Goal: Task Accomplishment & Management: Manage account settings

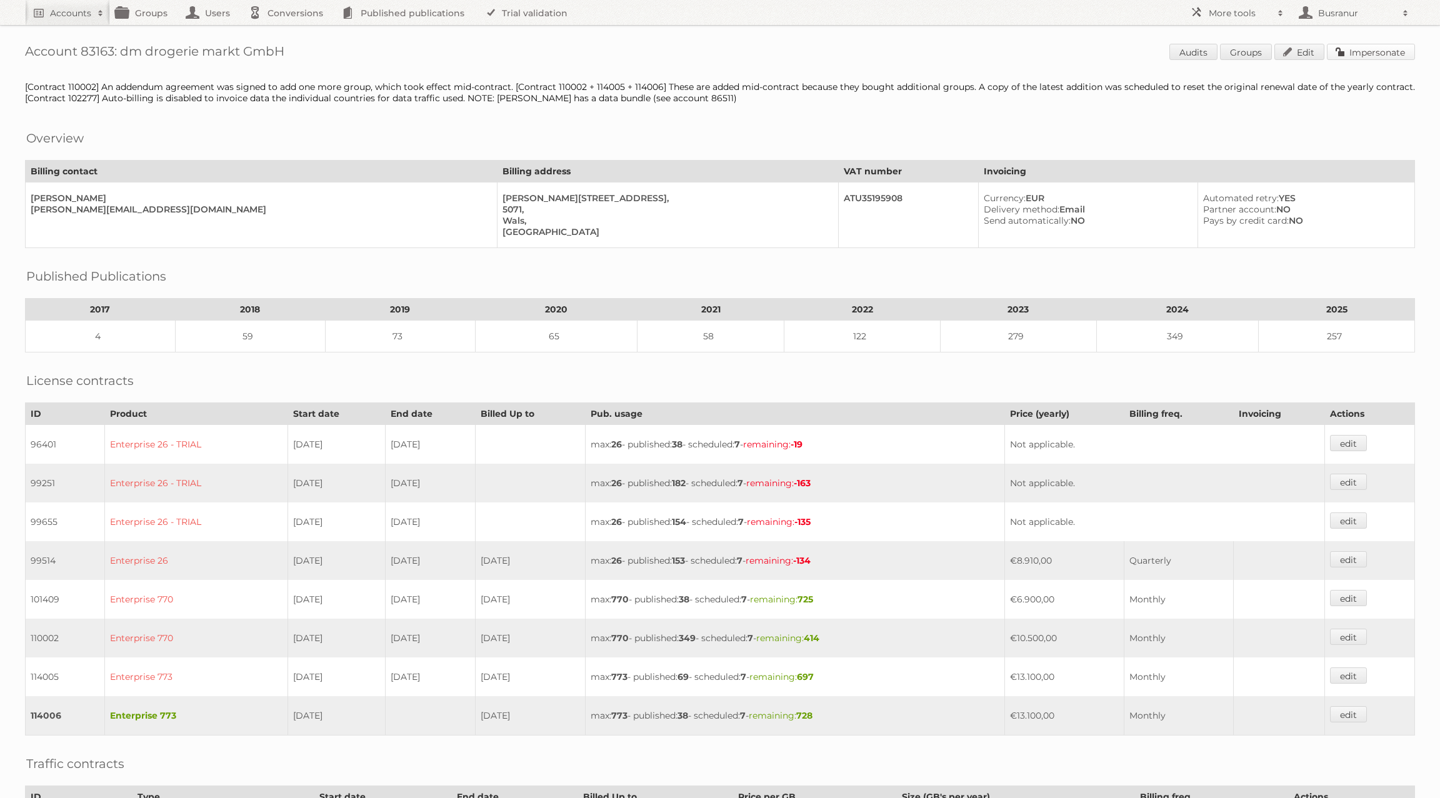
click at [1389, 48] on link "Impersonate" at bounding box center [1371, 52] width 88 height 16
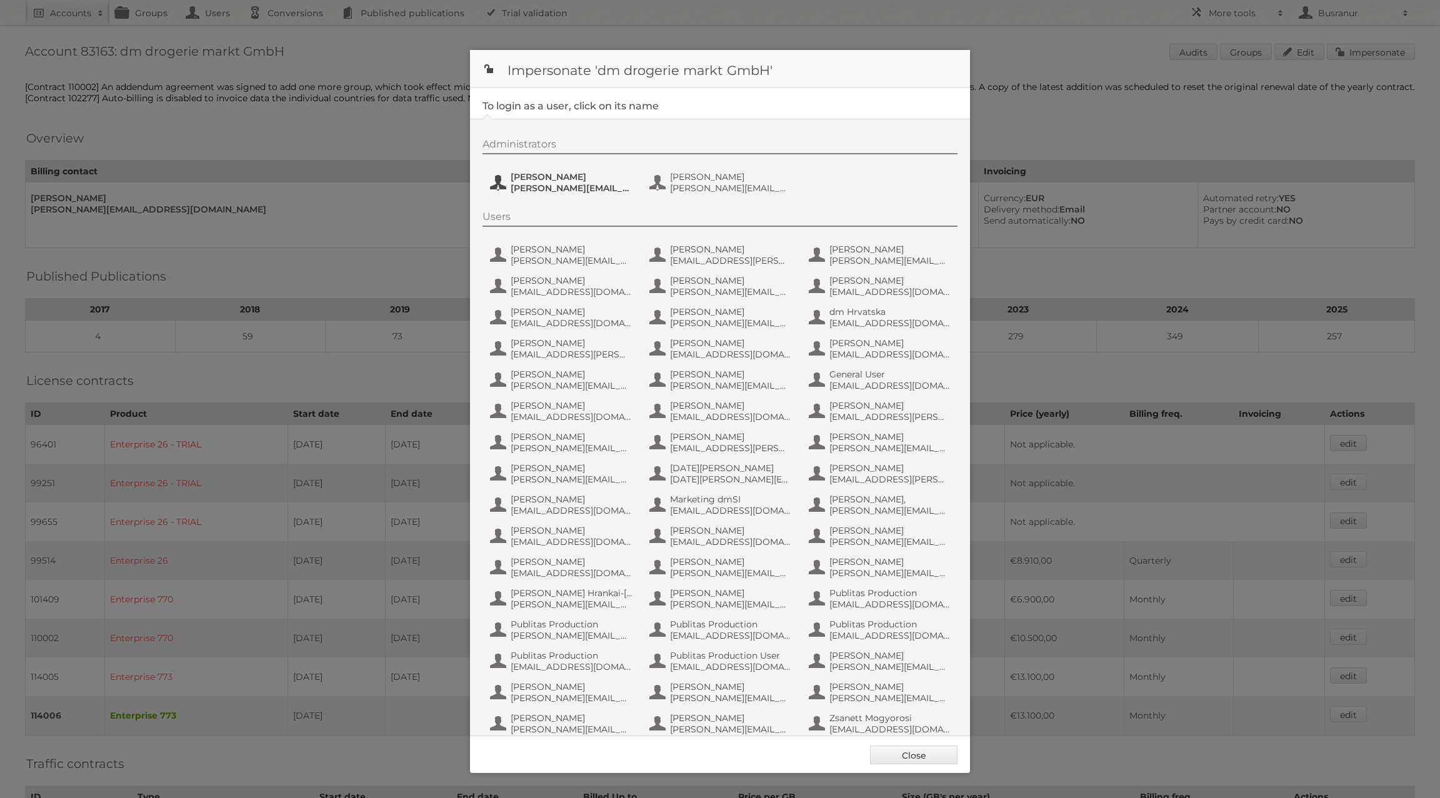
click at [572, 184] on span "Kristina.Kaefer@dm.at" at bounding box center [571, 188] width 121 height 11
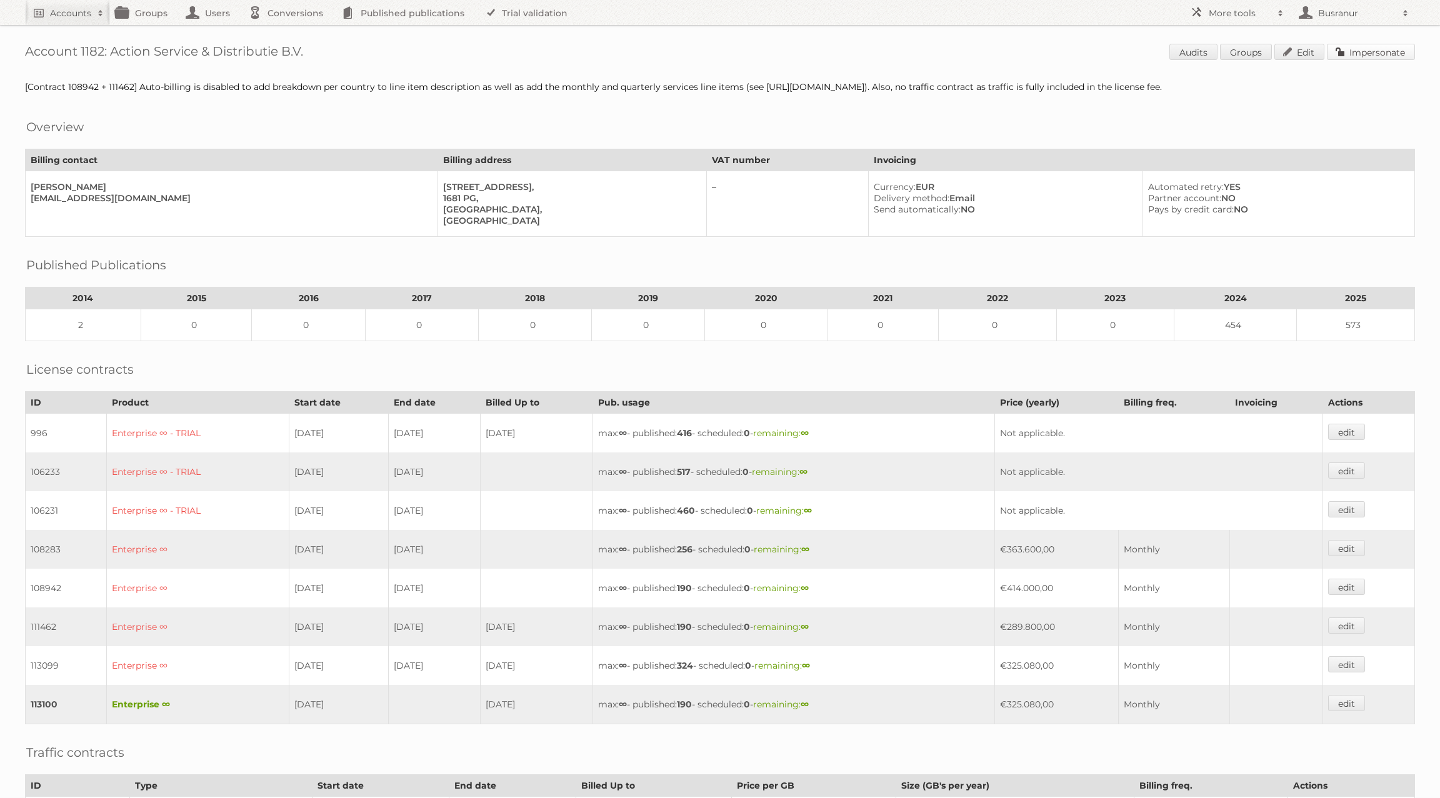
click at [1349, 53] on link "Impersonate" at bounding box center [1371, 52] width 88 height 16
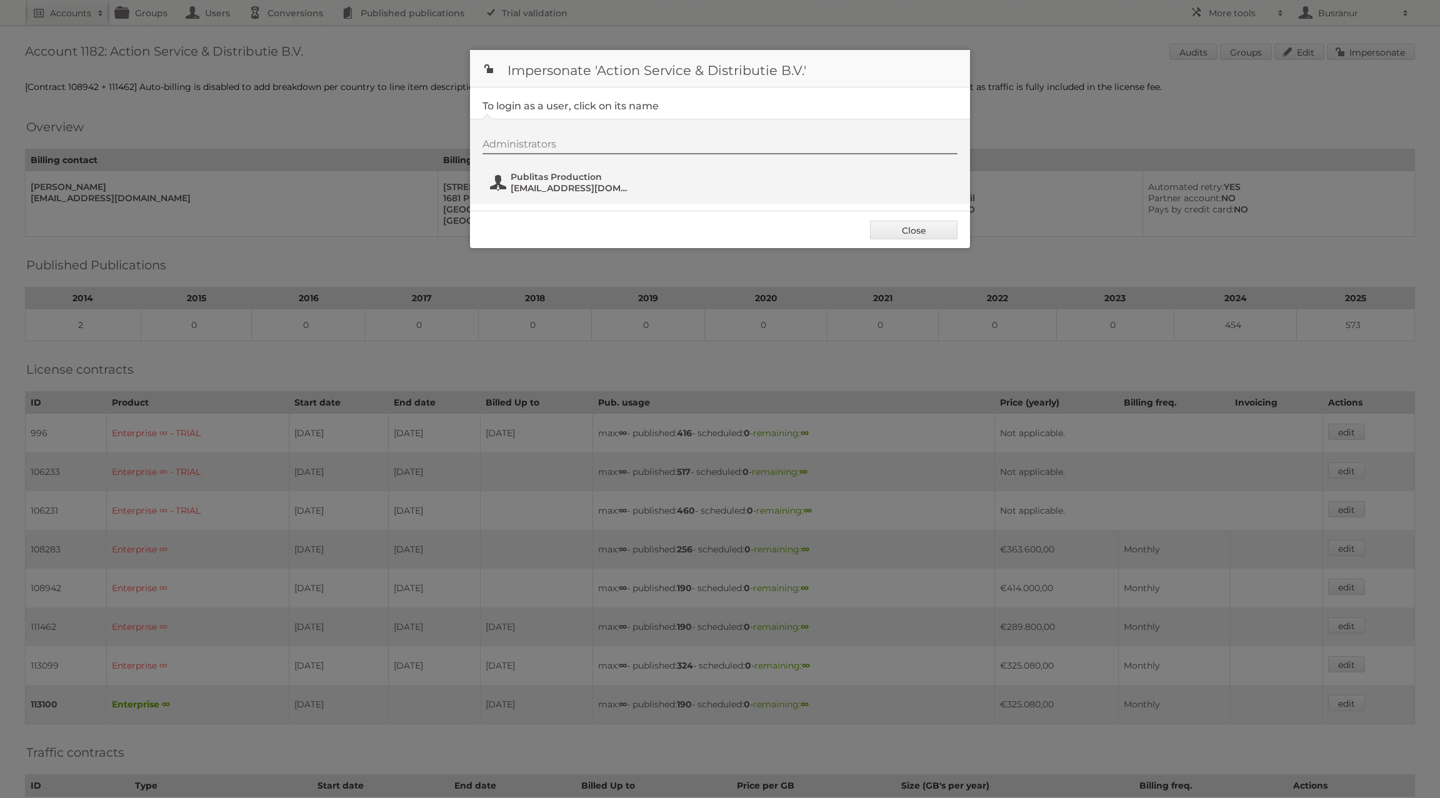
click at [544, 183] on span "[EMAIL_ADDRESS][DOMAIN_NAME]" at bounding box center [571, 188] width 121 height 11
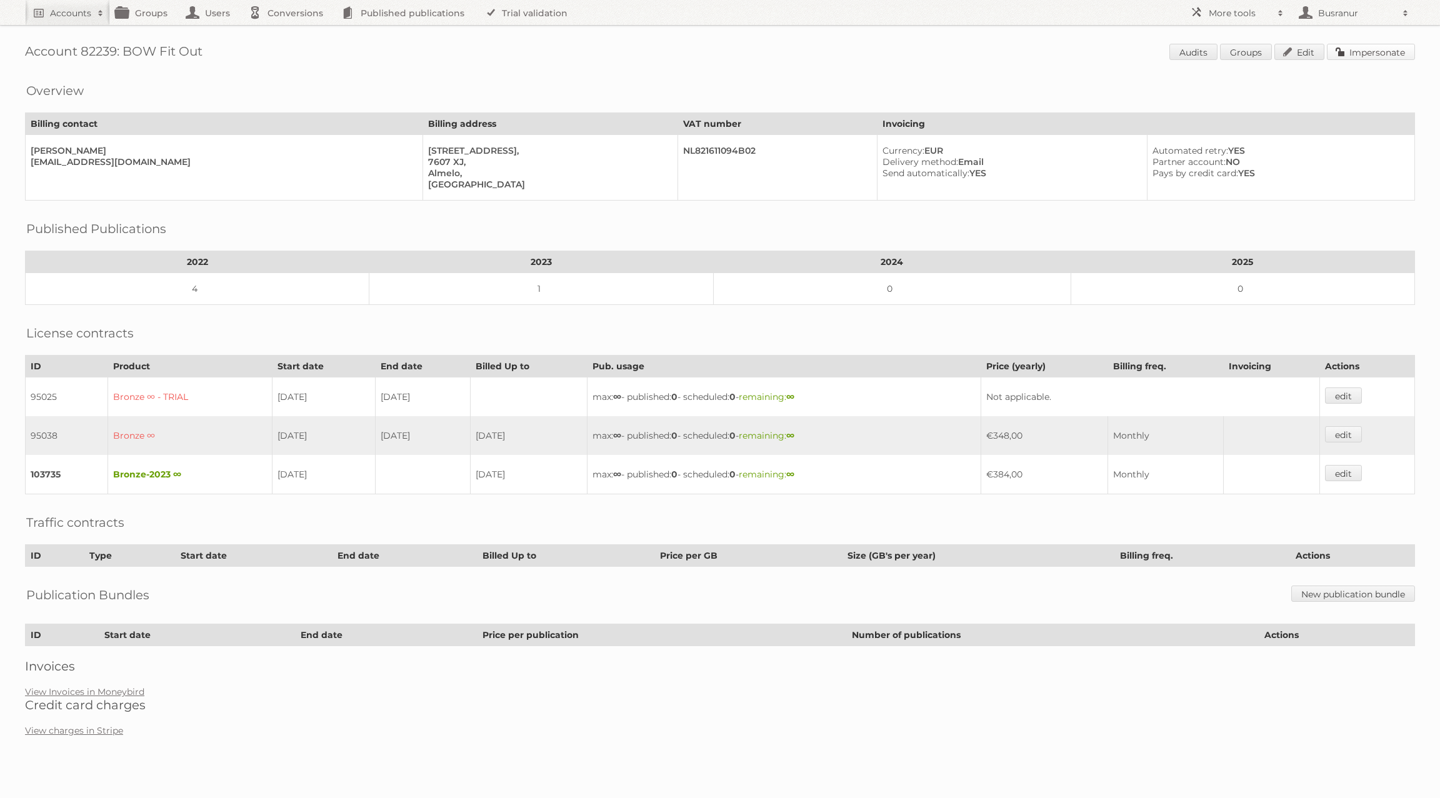
click at [1355, 59] on link "Impersonate" at bounding box center [1371, 52] width 88 height 16
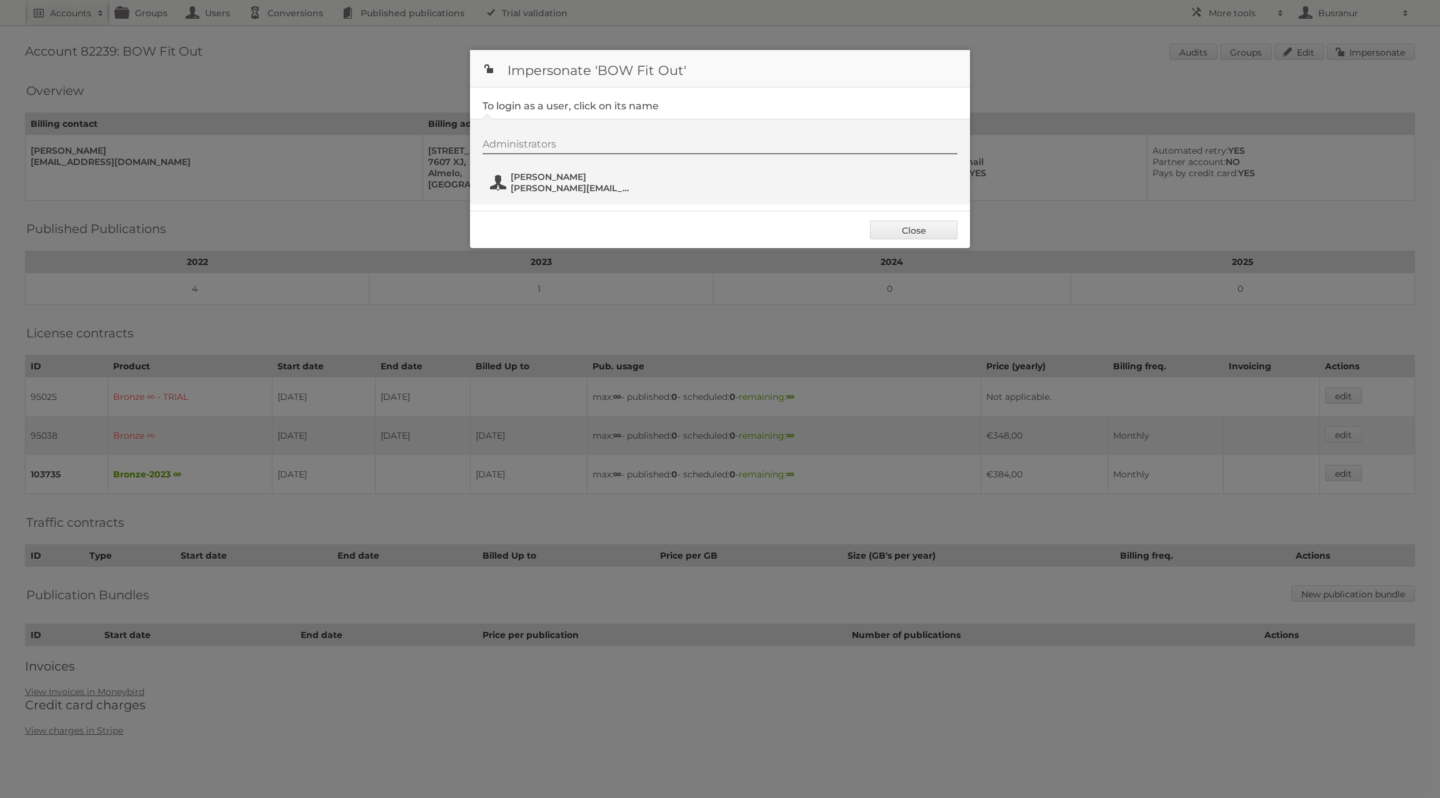
click at [535, 176] on span "Elena Ganina" at bounding box center [571, 176] width 121 height 11
